Goal: Task Accomplishment & Management: Manage account settings

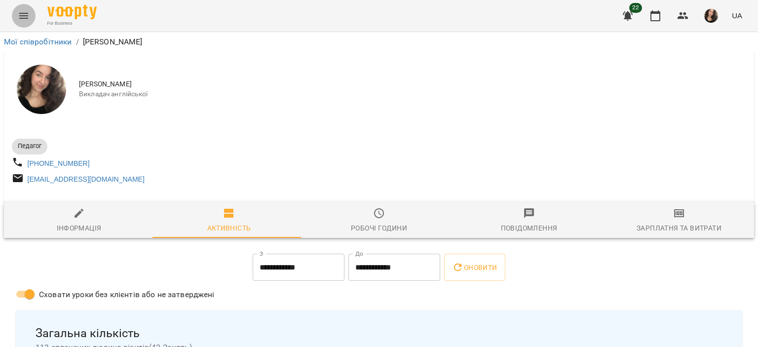
click at [28, 17] on icon "Menu" at bounding box center [24, 16] width 12 height 12
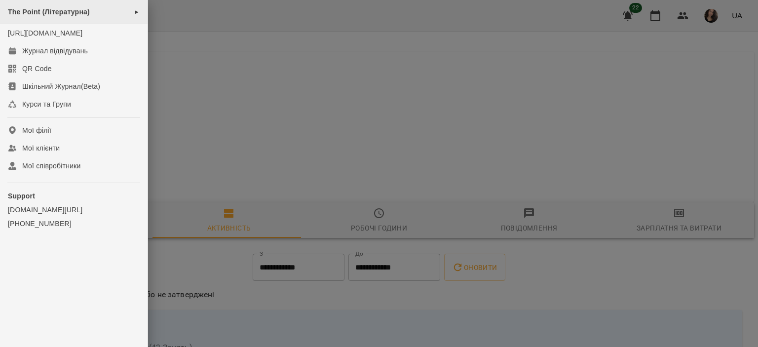
click at [57, 9] on span "The Point (Літературна)" at bounding box center [49, 12] width 82 height 8
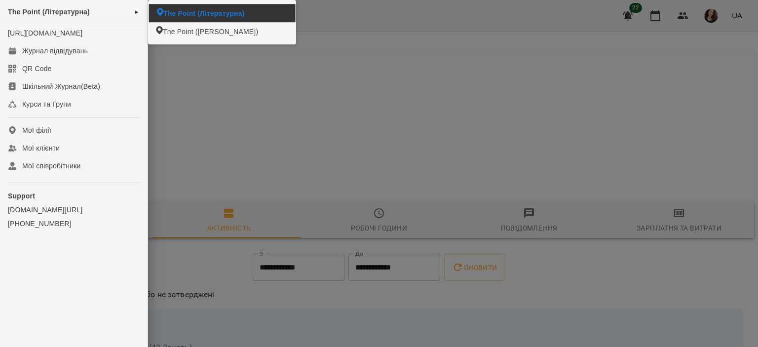
click at [182, 10] on span "The Point (Літературна)" at bounding box center [203, 13] width 81 height 10
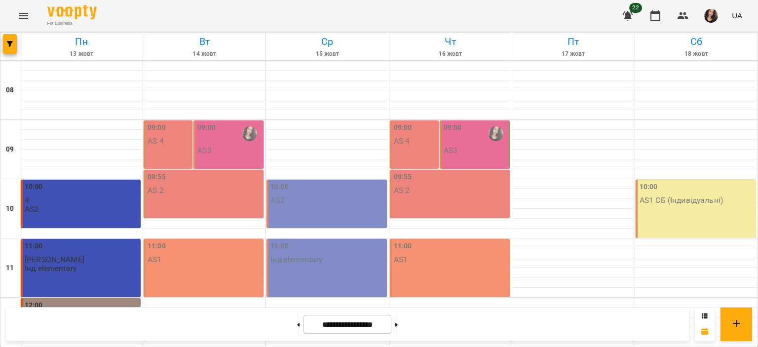
scroll to position [377, 0]
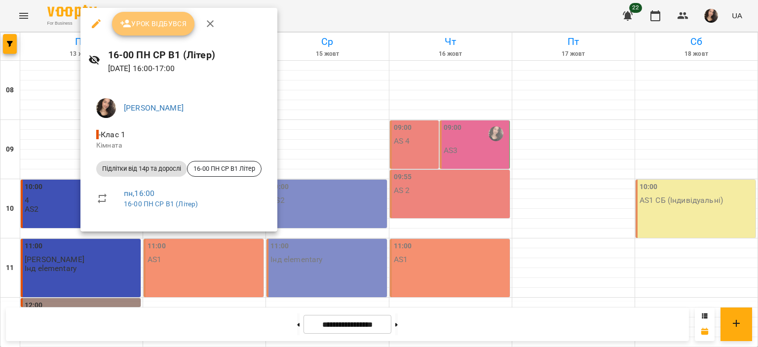
click at [150, 26] on span "Урок відбувся" at bounding box center [153, 24] width 67 height 12
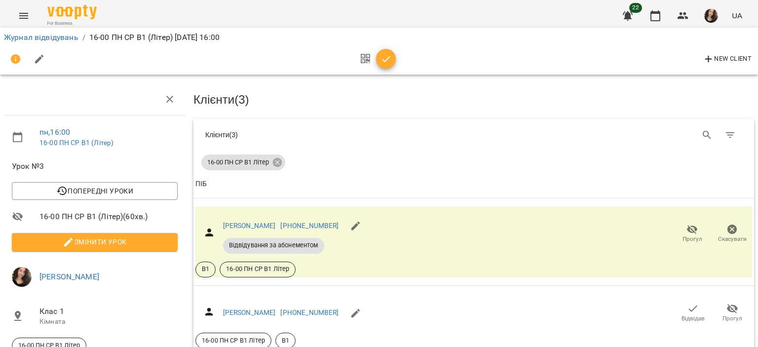
scroll to position [227, 0]
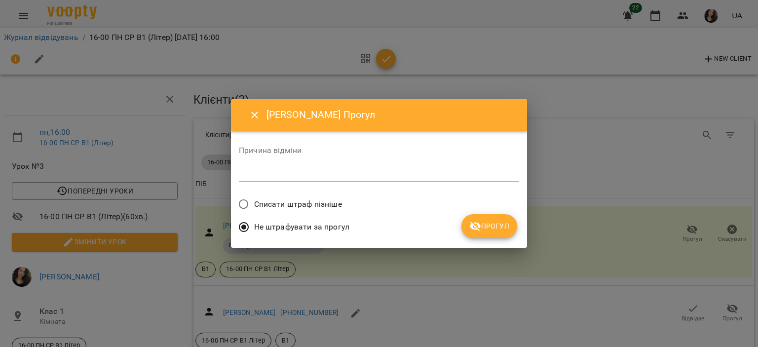
click at [292, 177] on textarea at bounding box center [379, 173] width 280 height 9
click at [288, 176] on textarea "**********" at bounding box center [379, 173] width 280 height 9
type textarea "**********"
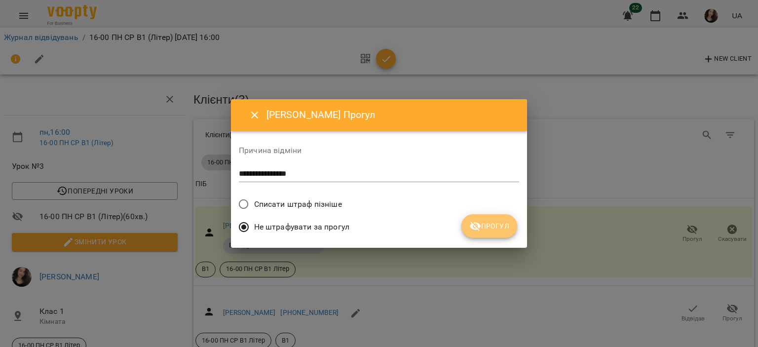
click at [485, 223] on span "Прогул" at bounding box center [489, 226] width 40 height 12
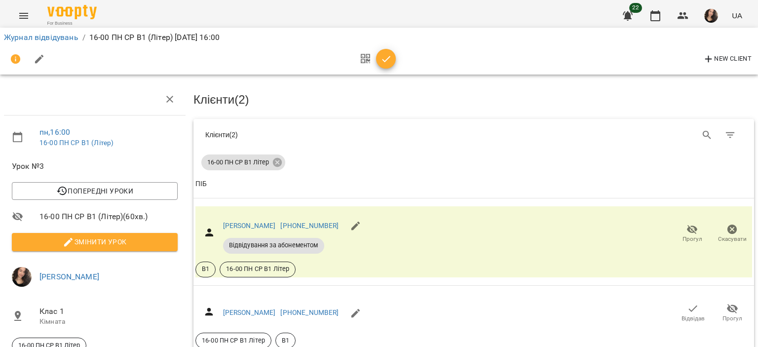
scroll to position [51, 0]
click at [383, 52] on button "button" at bounding box center [386, 59] width 20 height 20
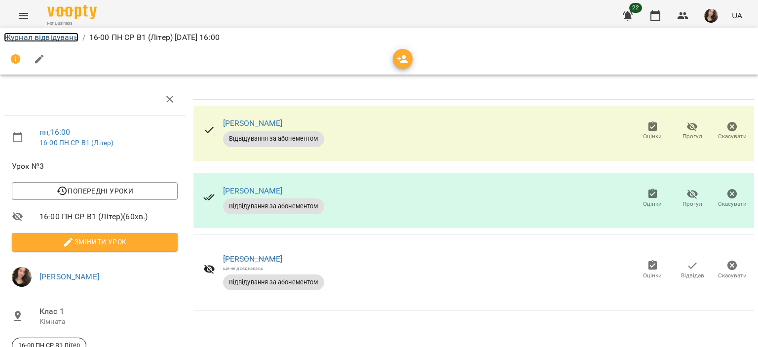
click at [28, 35] on link "Журнал відвідувань" at bounding box center [41, 37] width 75 height 9
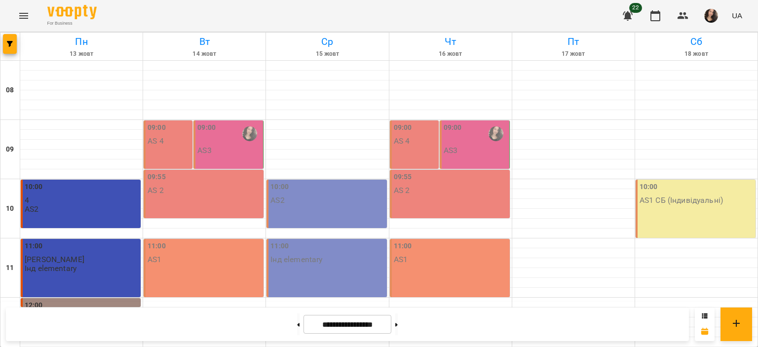
scroll to position [447, 0]
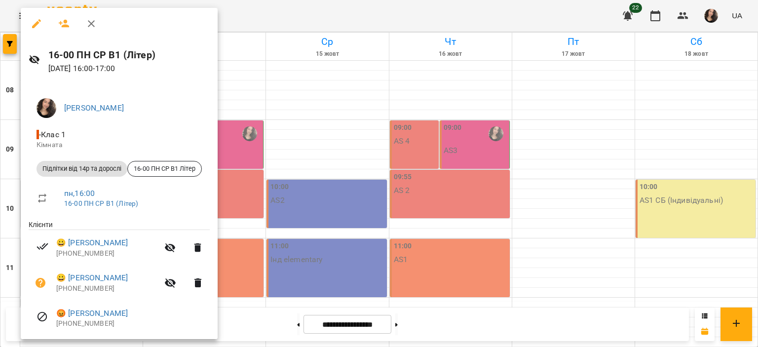
scroll to position [13, 0]
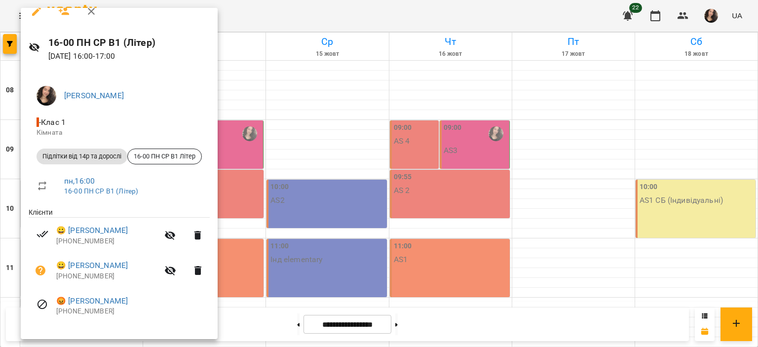
click at [302, 8] on div at bounding box center [379, 173] width 758 height 347
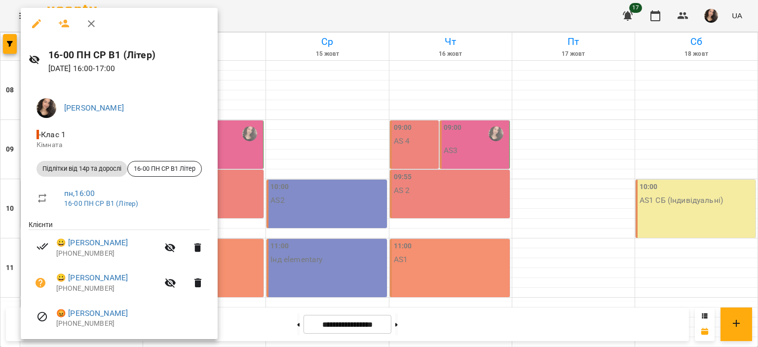
click at [298, 13] on div at bounding box center [379, 173] width 758 height 347
